Goal: Task Accomplishment & Management: Use online tool/utility

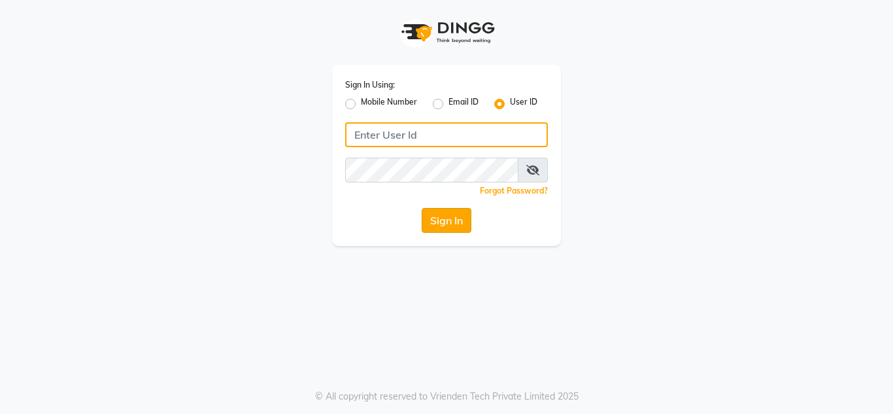
type input "flauntandflutter"
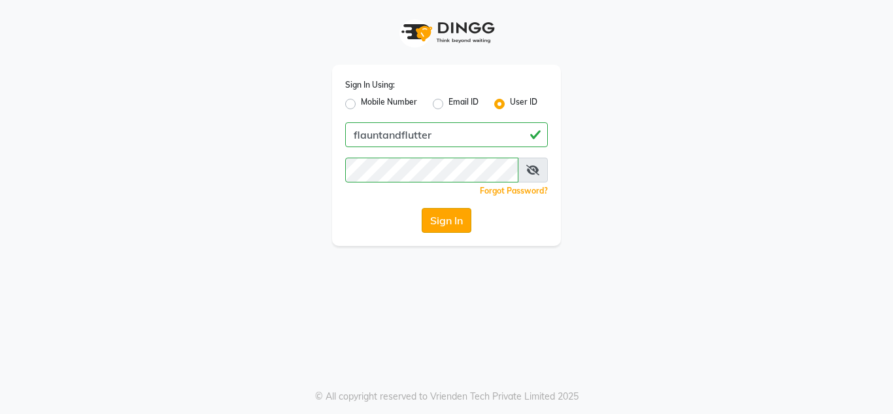
click at [449, 220] on button "Sign In" at bounding box center [447, 220] width 50 height 25
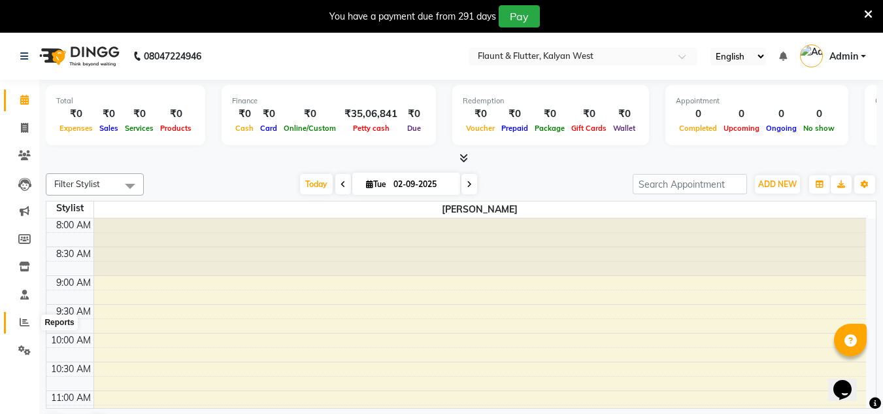
click at [28, 319] on icon at bounding box center [25, 322] width 10 height 10
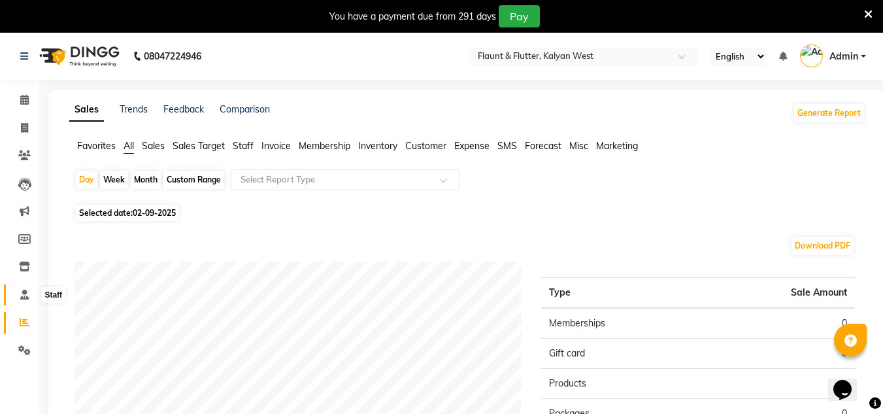
click at [26, 292] on icon at bounding box center [24, 295] width 9 height 10
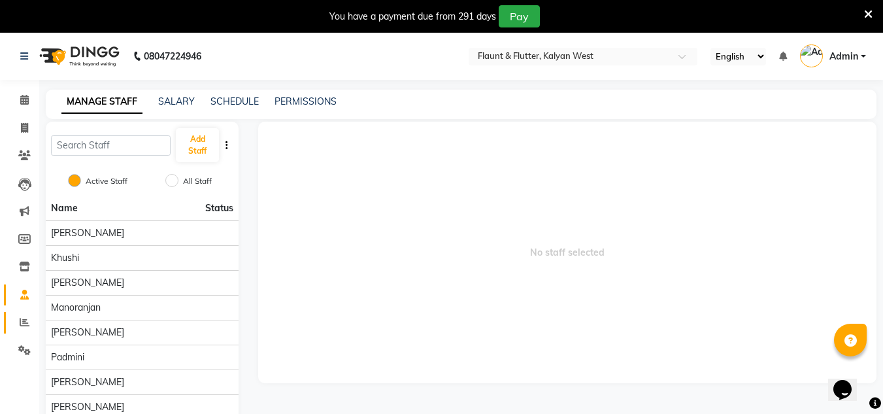
click at [22, 313] on link "Reports" at bounding box center [19, 323] width 31 height 22
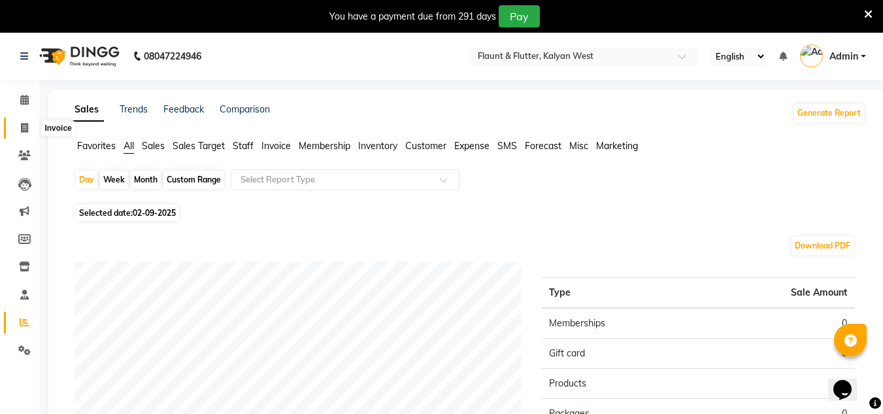
click at [22, 124] on icon at bounding box center [24, 128] width 7 height 10
select select "service"
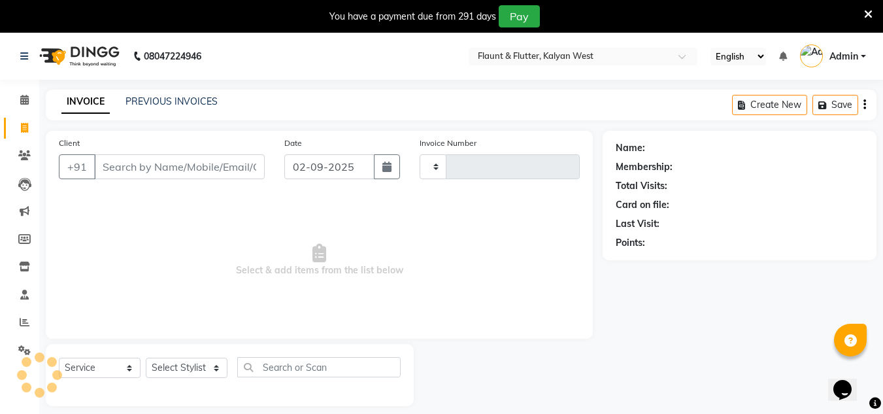
scroll to position [33, 0]
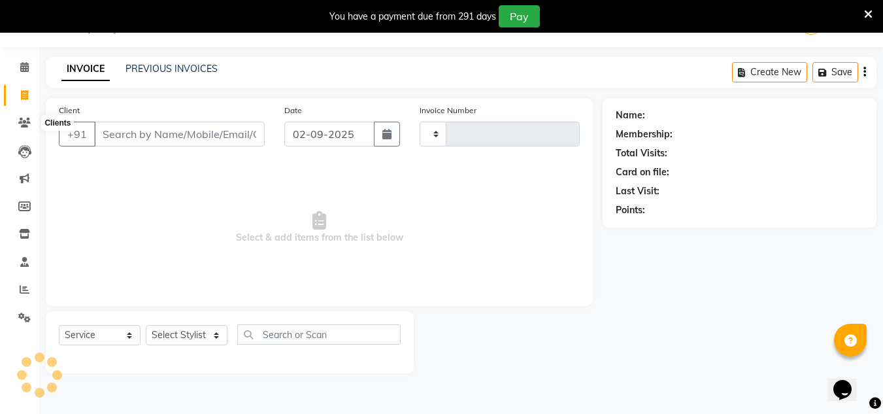
type input "0948"
select select "4941"
